Goal: Information Seeking & Learning: Learn about a topic

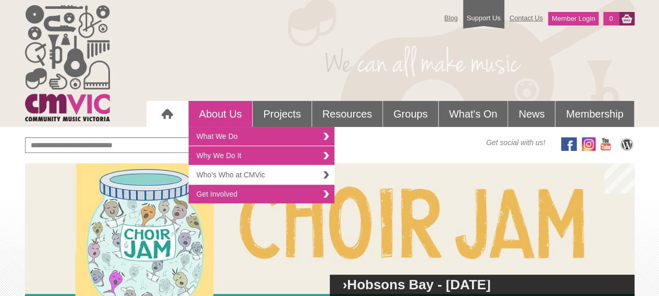
click at [259, 175] on link "Who's Who at CMVic" at bounding box center [262, 175] width 146 height 19
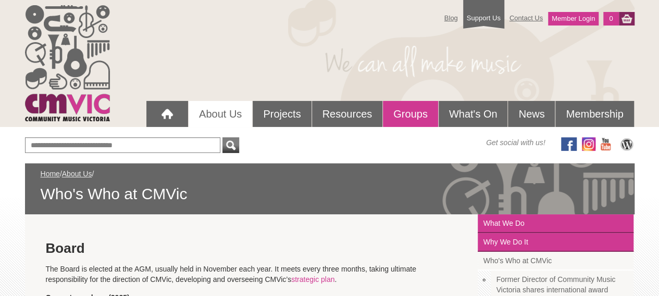
click at [413, 117] on link "Groups" at bounding box center [410, 114] width 55 height 26
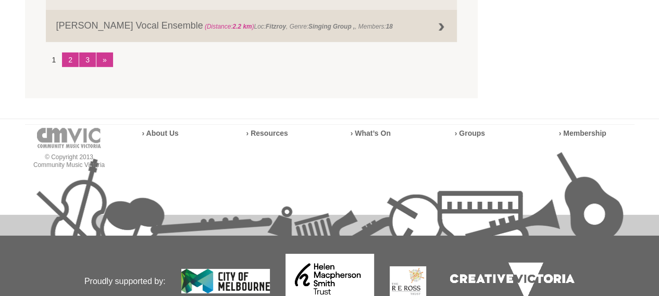
scroll to position [125, 0]
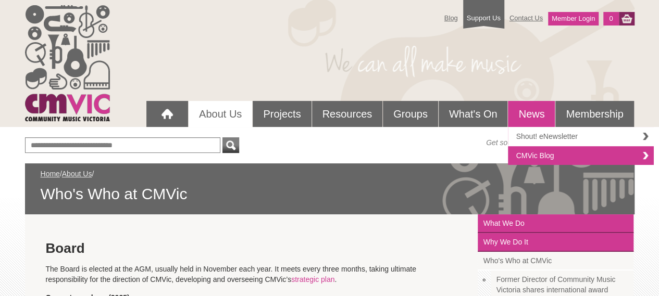
click at [534, 134] on link "Shout! eNewsletter" at bounding box center [581, 136] width 146 height 19
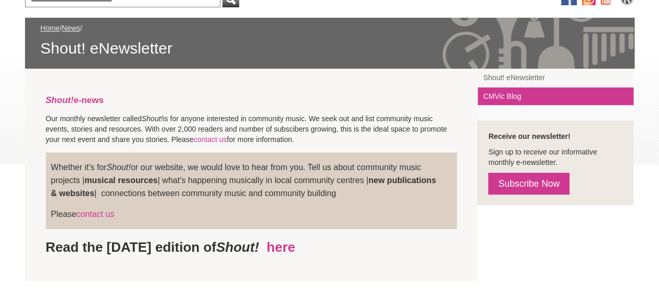
scroll to position [188, 0]
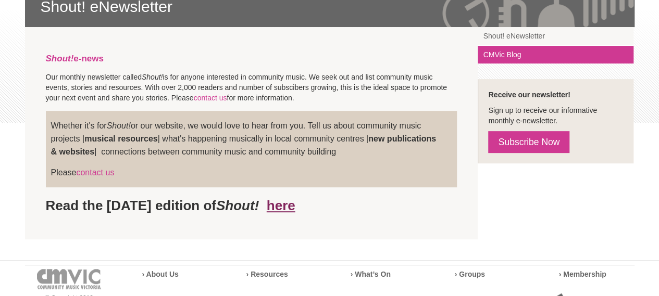
click at [295, 202] on link "here" at bounding box center [281, 206] width 29 height 16
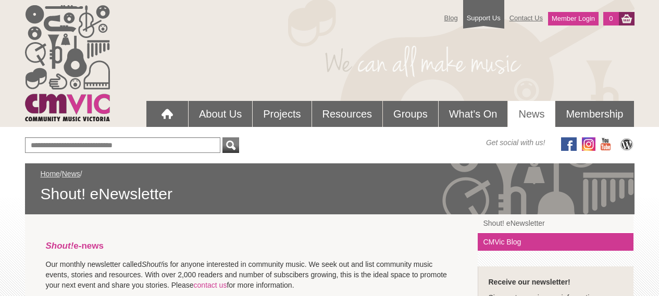
scroll to position [186, 0]
